Goal: Browse casually: Explore the website without a specific task or goal

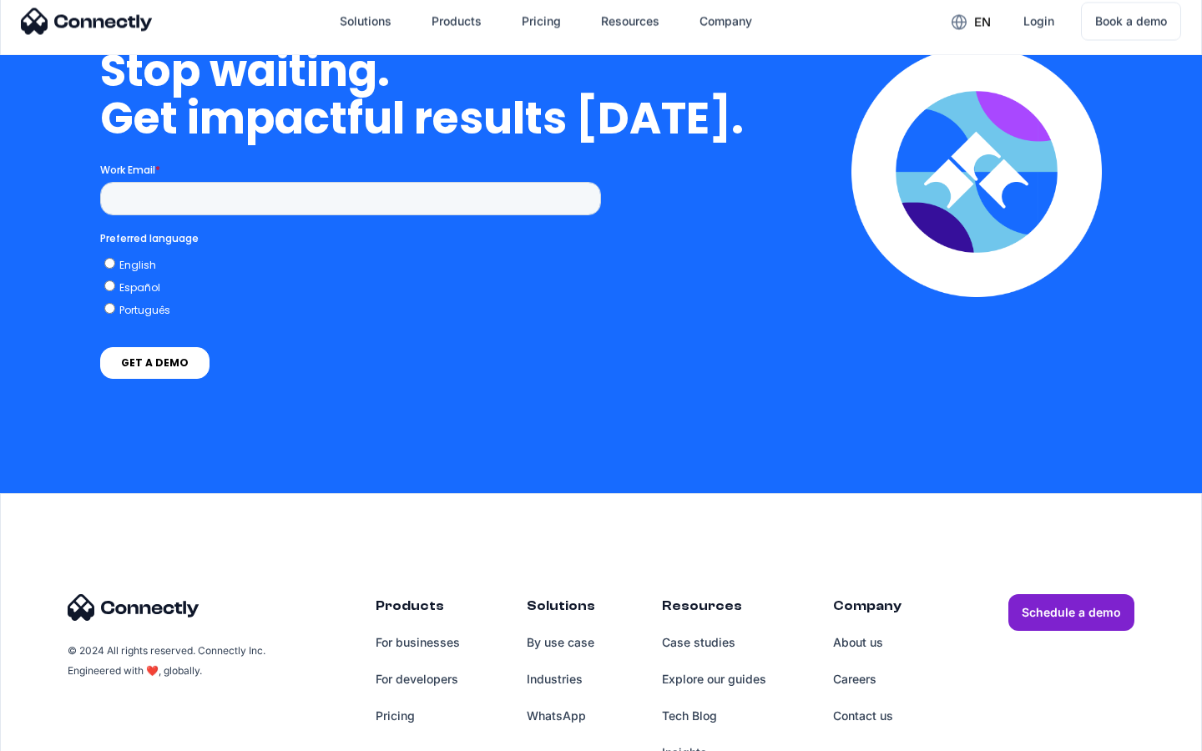
scroll to position [6865, 0]
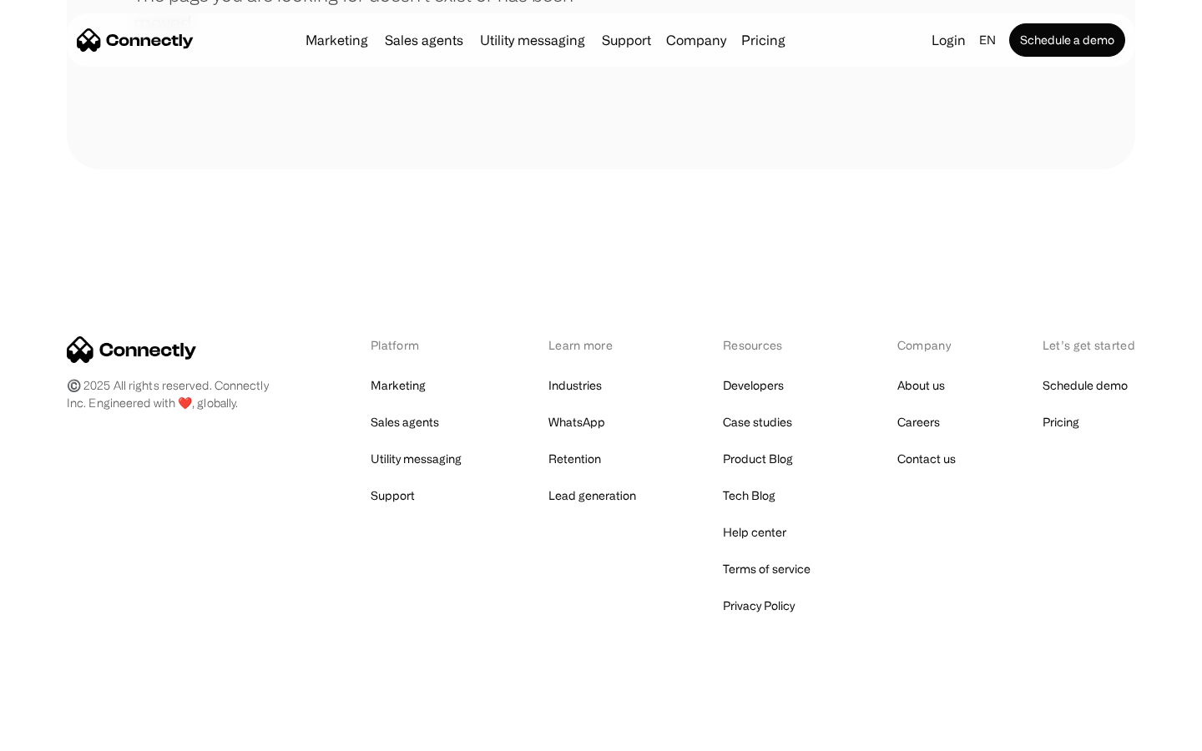
scroll to position [305, 0]
